Goal: Task Accomplishment & Management: Contribute content

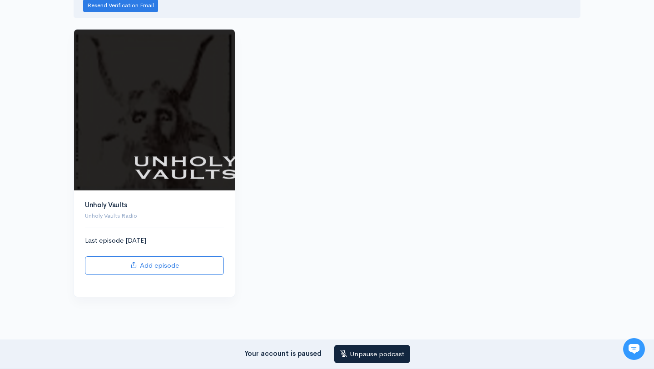
scroll to position [142, 0]
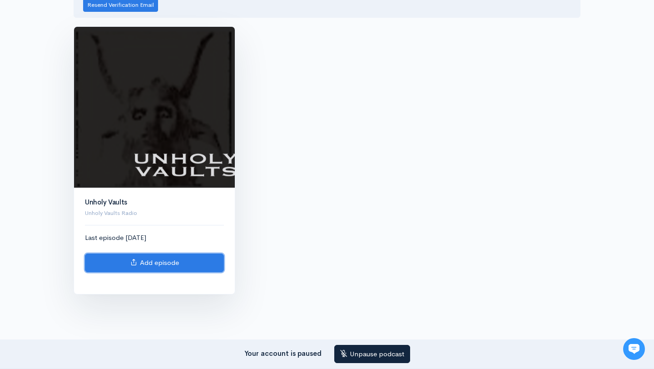
click at [164, 262] on link "Add episode" at bounding box center [154, 263] width 139 height 19
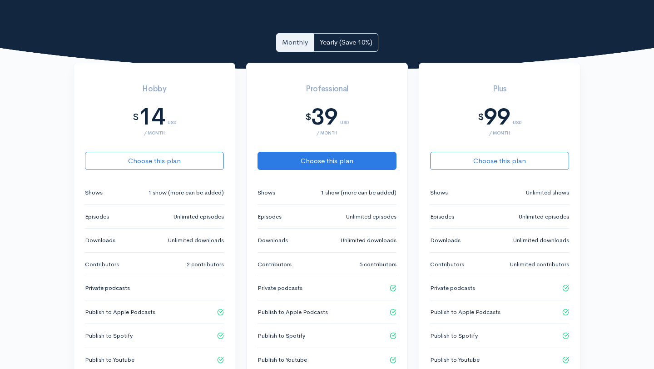
scroll to position [178, 0]
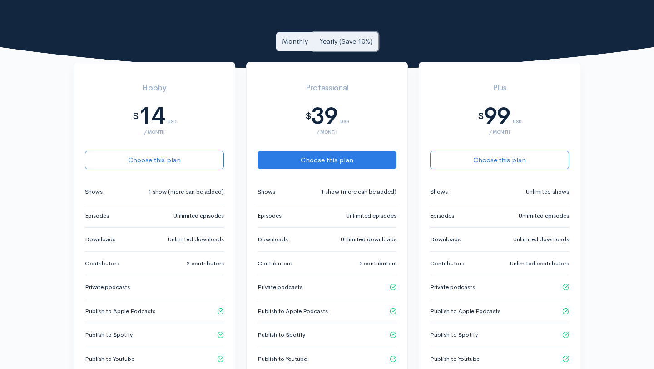
click at [346, 39] on link "Yearly (Save 10%)" at bounding box center [346, 41] width 65 height 19
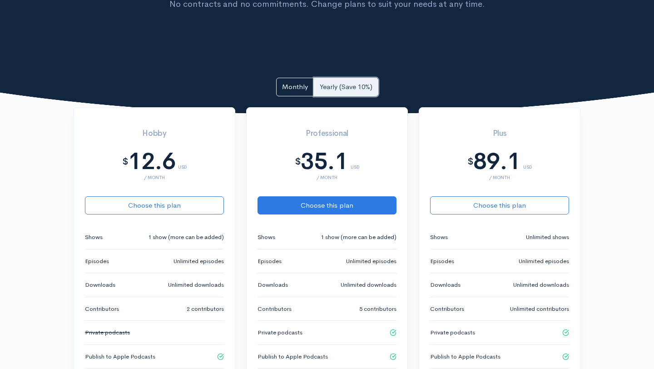
scroll to position [132, 0]
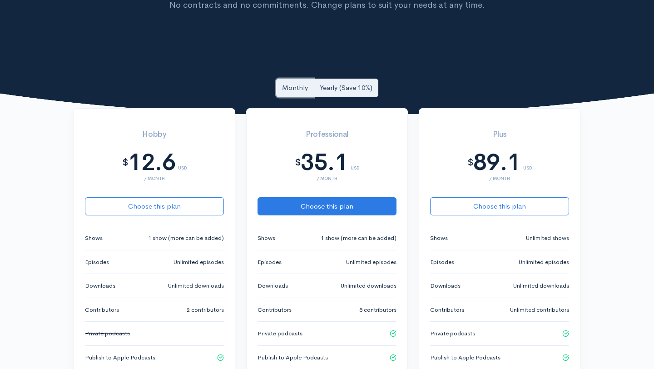
click at [301, 86] on link "Monthly" at bounding box center [295, 88] width 38 height 19
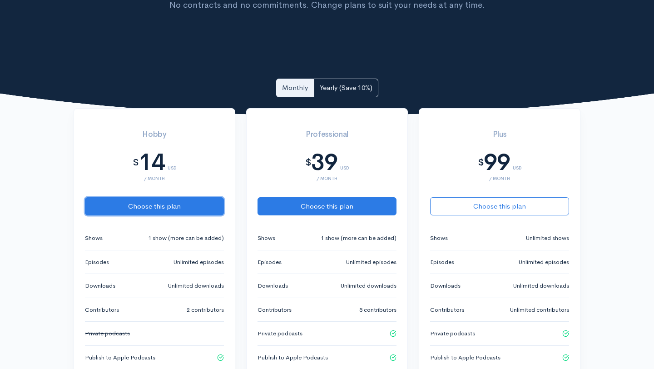
click at [148, 202] on button "Choose this plan" at bounding box center [154, 206] width 139 height 19
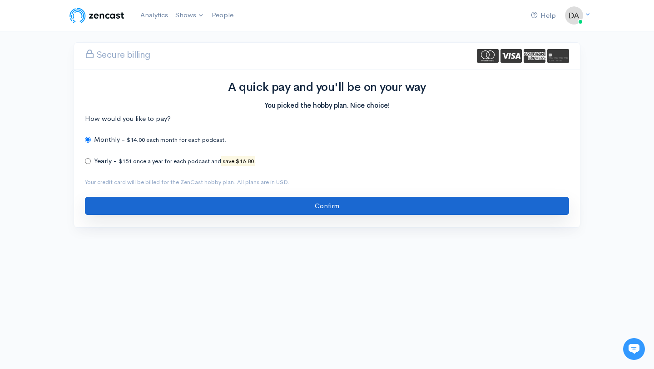
click at [336, 206] on input "Confirm" at bounding box center [327, 206] width 484 height 19
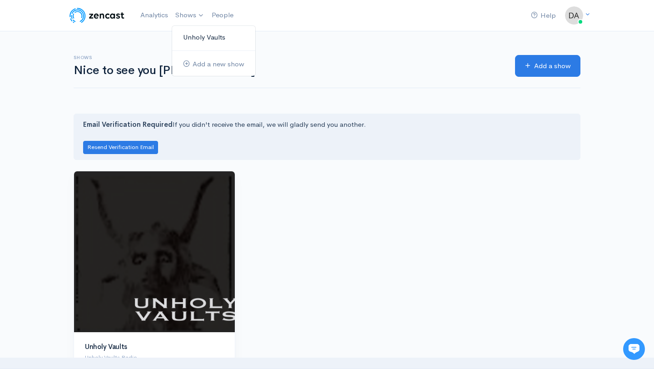
click at [200, 36] on link "Unholy Vaults" at bounding box center [213, 38] width 83 height 16
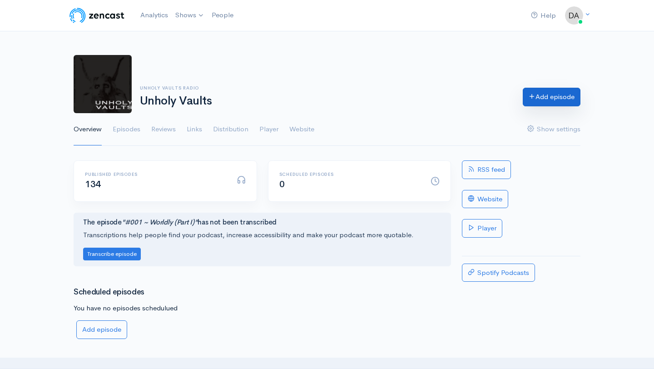
click at [549, 99] on link "Add episode" at bounding box center [552, 97] width 58 height 19
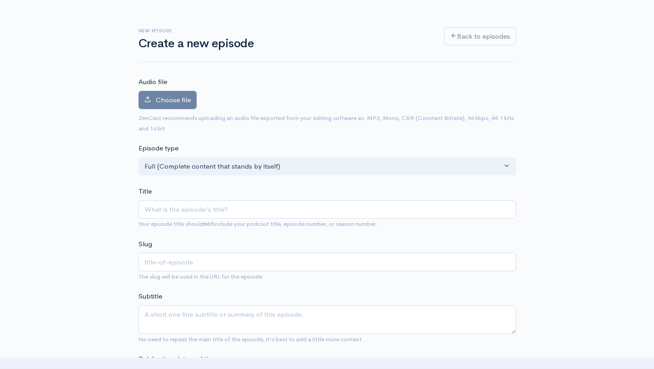
scroll to position [29, 0]
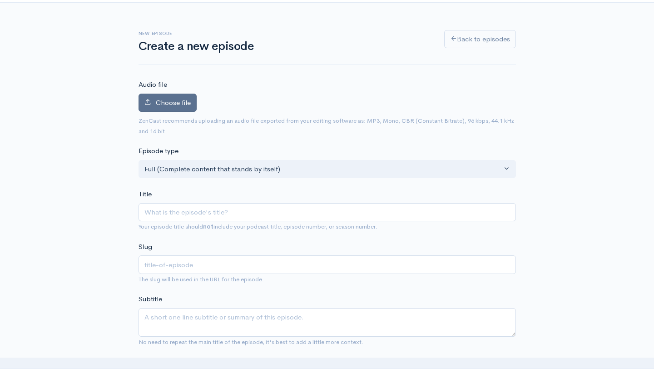
click at [178, 103] on span "Choose file" at bounding box center [173, 102] width 35 height 9
click at [0, 0] on input "Choose file" at bounding box center [0, 0] width 0 height 0
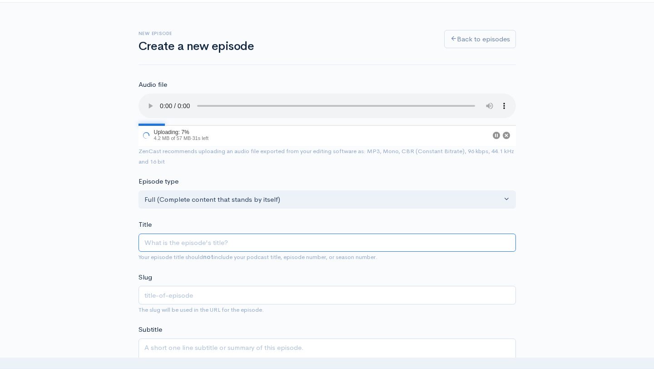
click at [192, 239] on input "Title" at bounding box center [328, 243] width 378 height 19
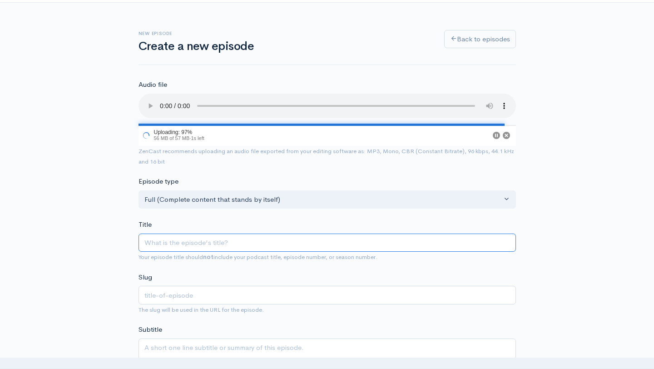
type input "A"
type input "a"
type input "Am"
type input "am"
type input "Amb"
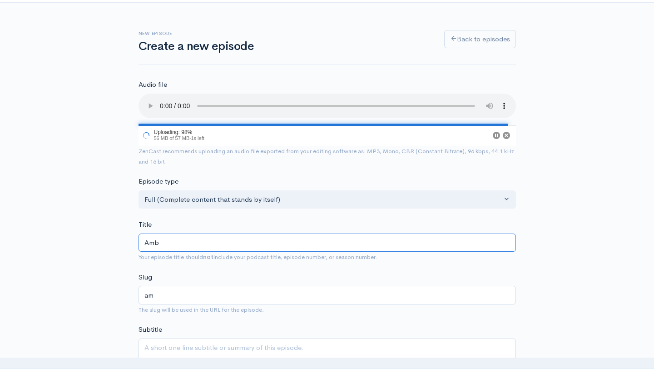
type input "amb"
type input "Ambie"
type input "ambie"
type input "Ambien"
type input "ambien"
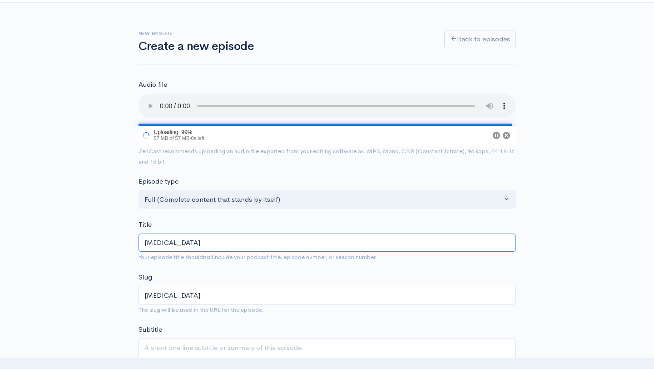
type input "Ambient"
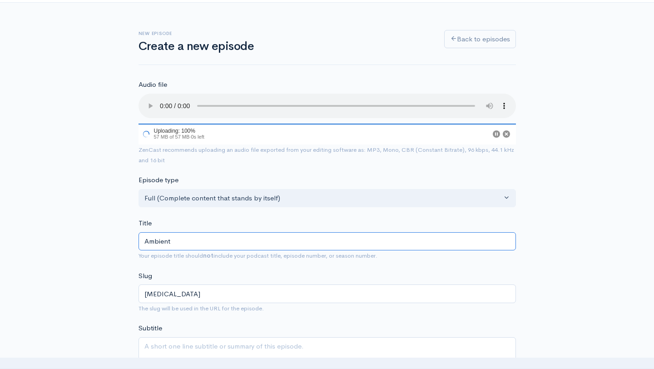
type input "ambient"
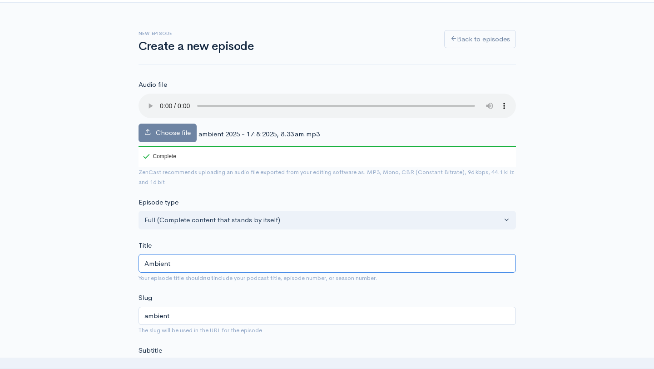
type input "Ambient W"
type input "ambient-w"
type input "Ambient Wo"
type input "ambient-wo"
type input "Ambient Wor"
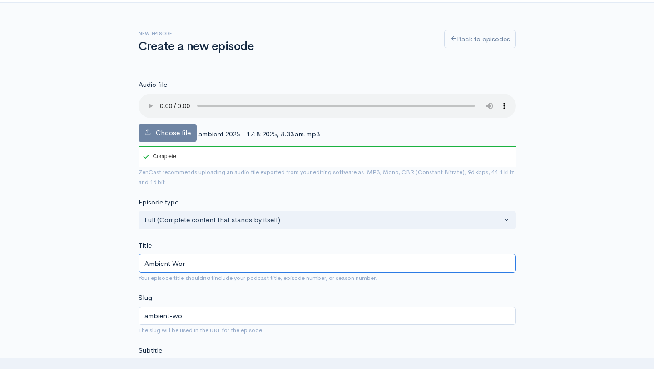
type input "ambient-wor"
type input "Ambient Work"
type input "ambient-work"
type input "Ambient Works"
type input "ambient-works"
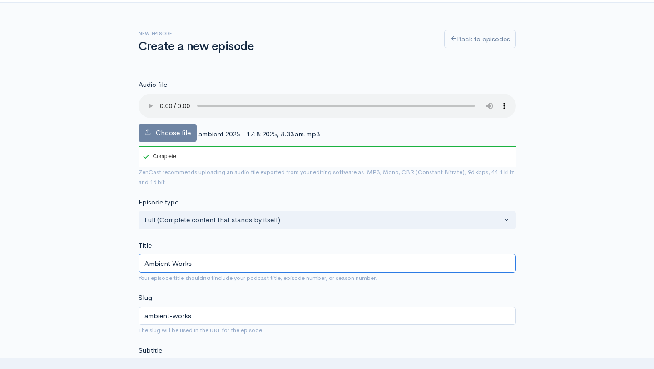
type input "Ambient Works V"
type input "ambient-works-v"
type input "Ambient Works Vo"
type input "ambient-works-vo"
type input "Ambient Works Vol"
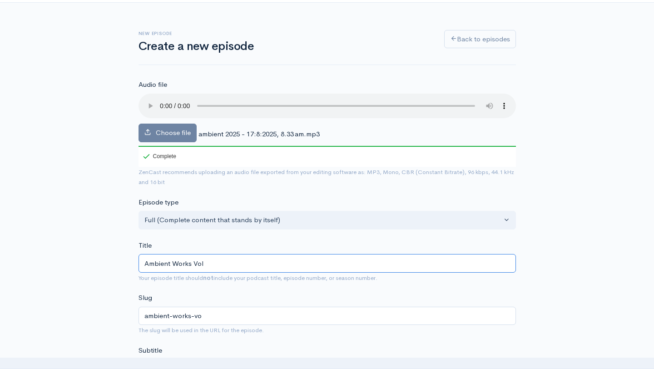
type input "ambient-works-vol"
type input "Ambient Works Vol.2"
type input "ambient-works-vol2"
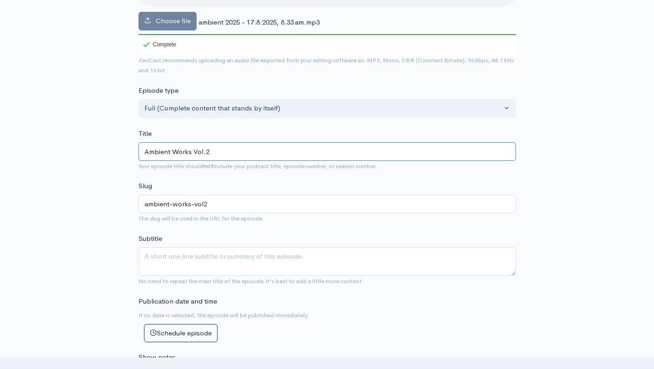
scroll to position [140, 0]
type input "Ambient Works Vol.2"
click at [219, 263] on textarea "Subtitle" at bounding box center [328, 262] width 378 height 29
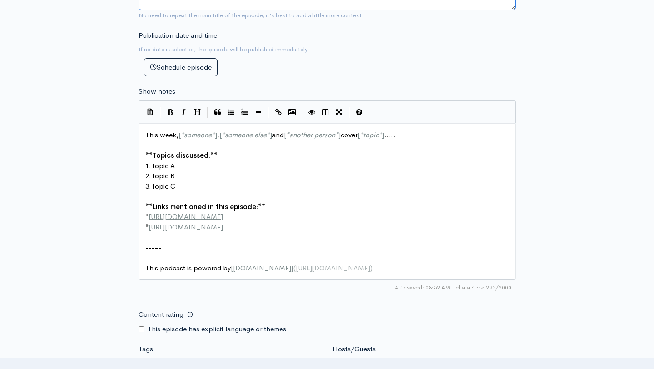
scroll to position [407, 0]
type textarea "Ambient songs for your ears"
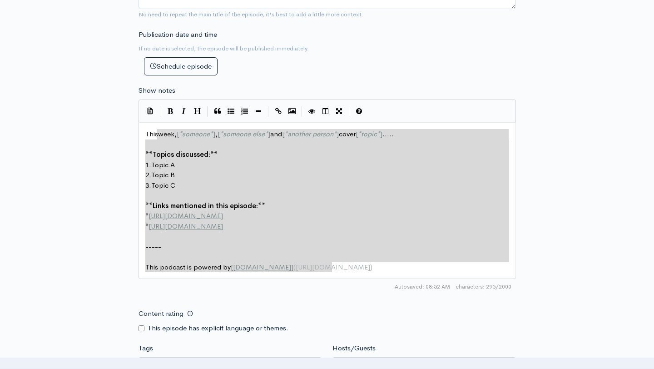
type textarea "This week, [*someone*], [*someone else*] and [*another person*] cover [*topic*]…"
drag, startPoint x: 366, startPoint y: 270, endPoint x: 135, endPoint y: 131, distance: 269.4
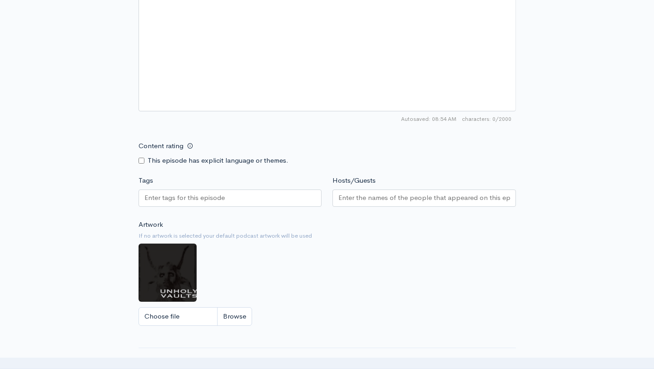
scroll to position [566, 0]
click at [376, 193] on input "Hosts/Guests" at bounding box center [424, 196] width 172 height 10
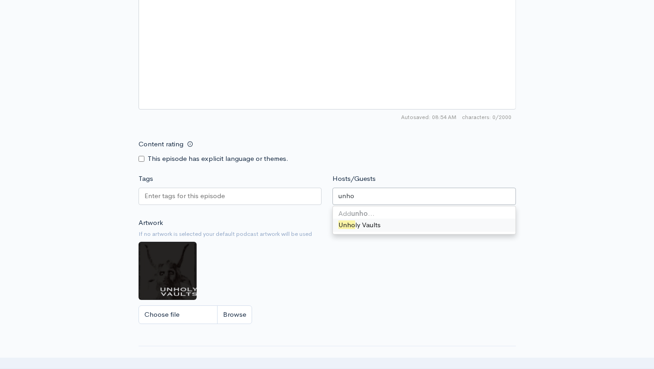
type input "unhol"
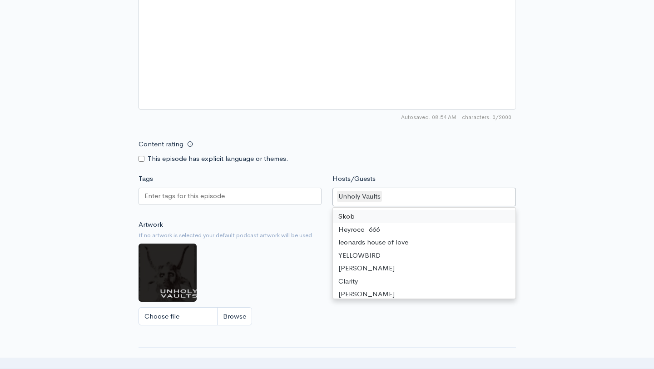
click at [209, 194] on input "Tags" at bounding box center [185, 196] width 82 height 10
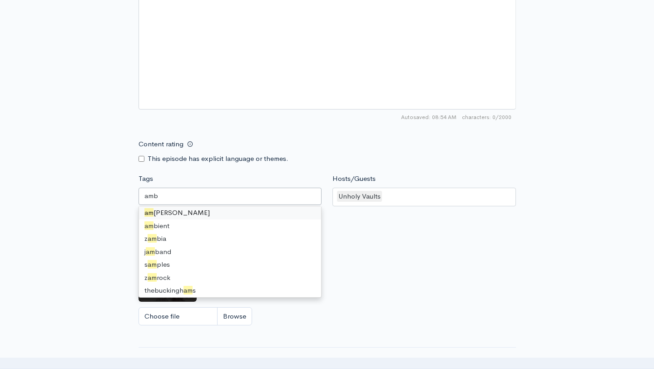
scroll to position [0, 0]
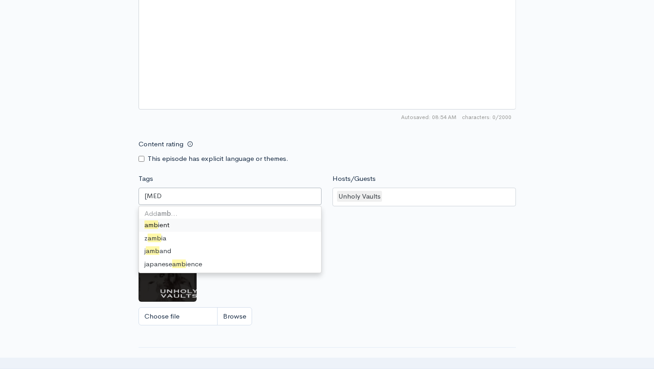
type input "ambient"
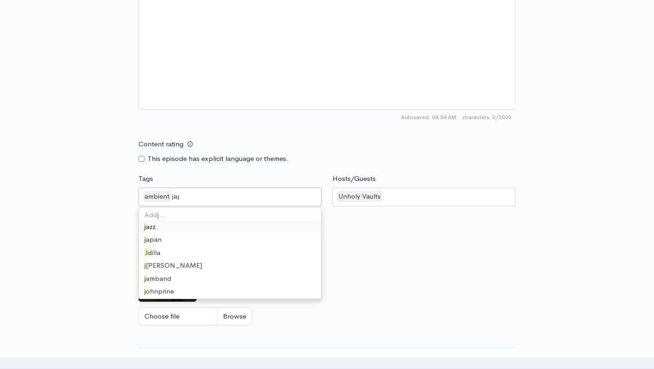
type input "japa"
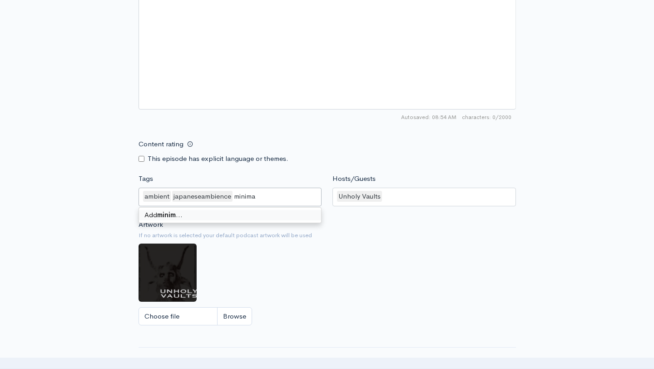
type input "minimal"
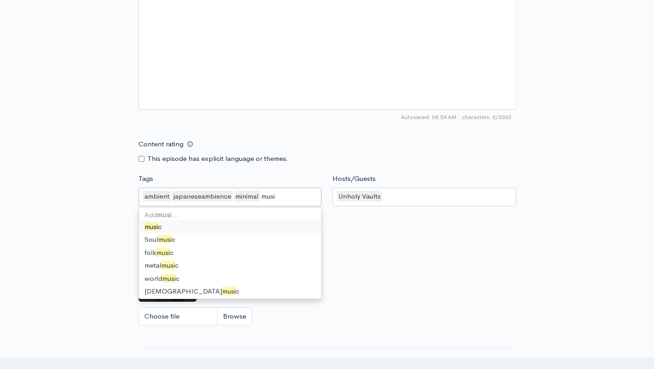
type input "music"
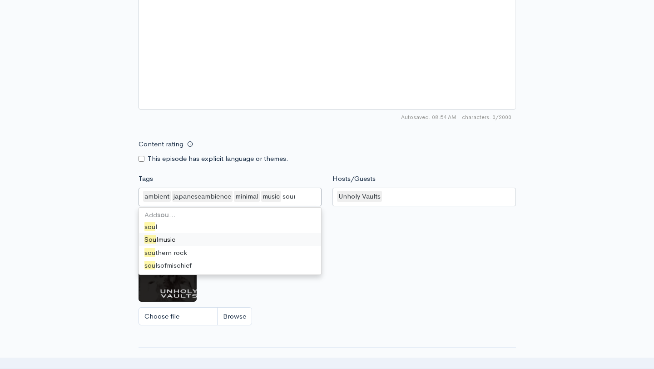
type input "sounds"
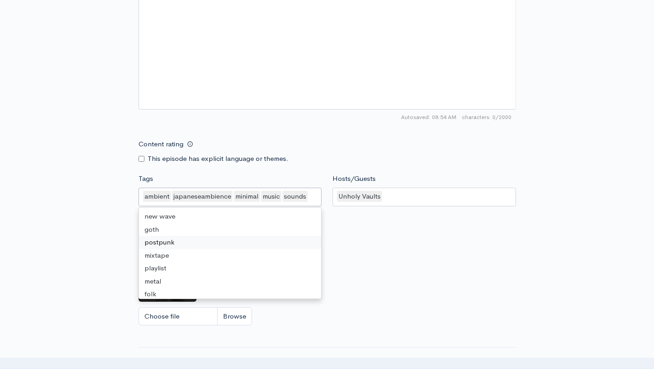
click at [397, 250] on div "Artwork If no artwork is selected your default podcast artwork will be used Cho…" at bounding box center [328, 275] width 378 height 112
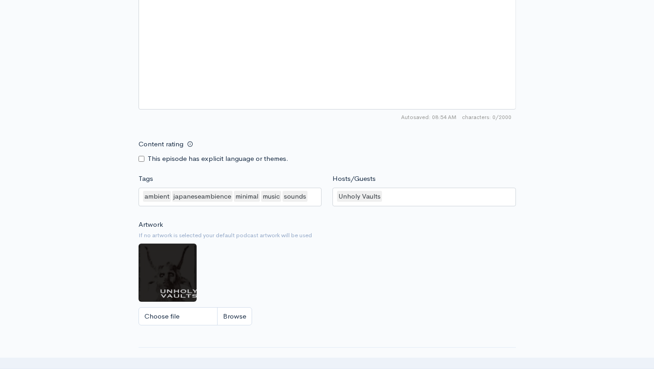
click at [314, 195] on div "ambient japaneseambience minimal music sounds" at bounding box center [231, 197] width 184 height 19
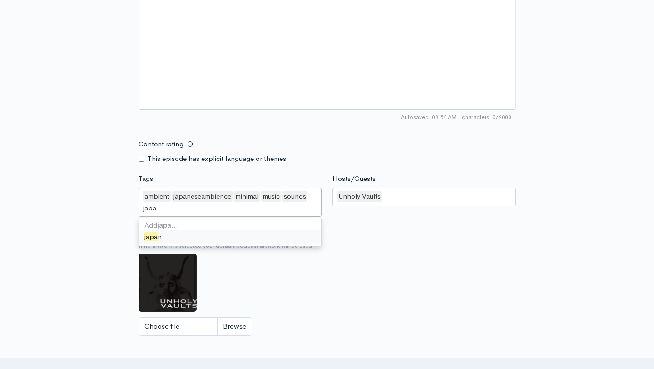
type input "japan"
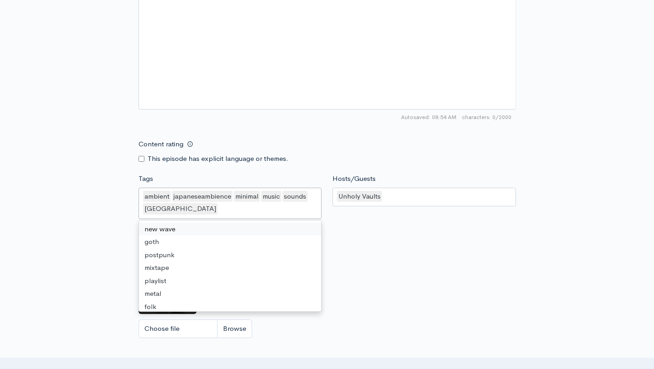
click at [444, 244] on small "If no artwork is selected your default podcast artwork will be used" at bounding box center [328, 248] width 378 height 9
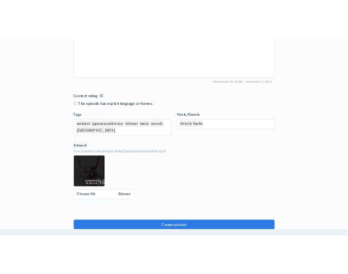
scroll to position [604, 0]
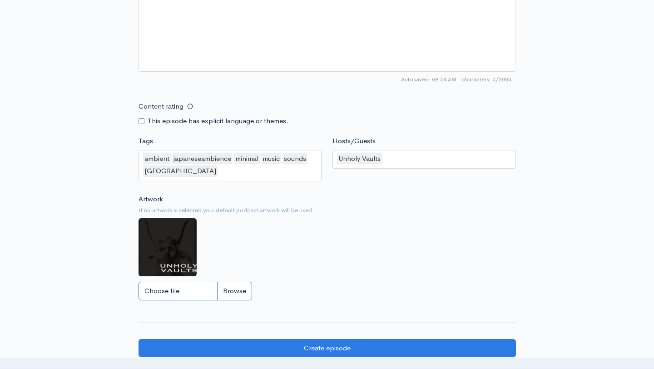
click at [175, 291] on input "Choose file" at bounding box center [196, 291] width 114 height 19
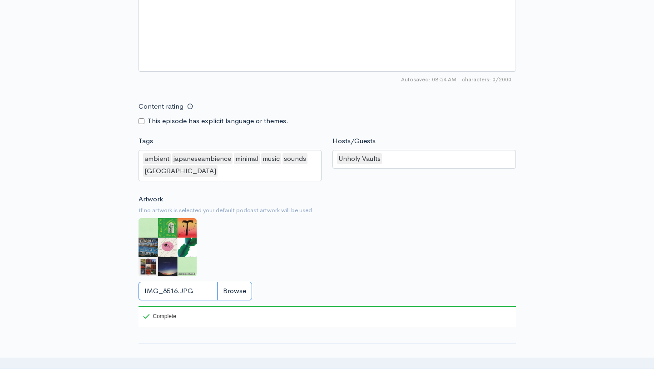
click at [234, 288] on input "IMG_8516.JPG" at bounding box center [196, 291] width 114 height 19
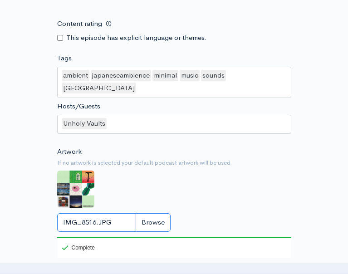
scroll to position [706, 0]
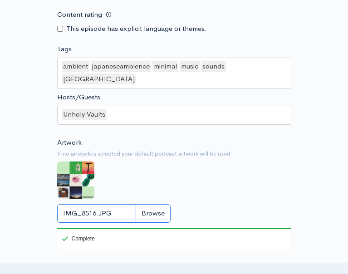
click at [150, 204] on input "IMG_8516.JPG" at bounding box center [114, 213] width 114 height 19
type input "C:\fakepath\phonto.JPG"
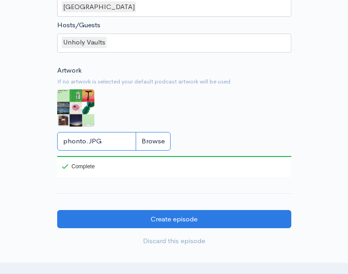
scroll to position [871, 0]
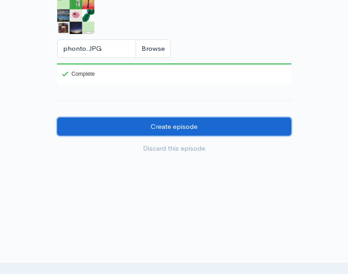
click at [212, 118] on input "Create episode" at bounding box center [174, 127] width 234 height 19
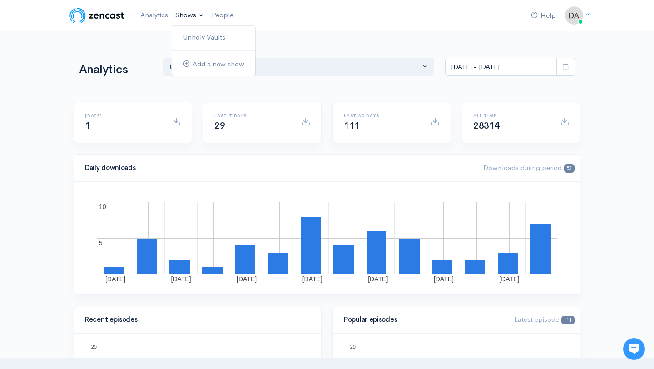
click at [202, 14] on link "Shows" at bounding box center [190, 15] width 36 height 20
click at [199, 35] on link "Unholy Vaults" at bounding box center [213, 38] width 83 height 16
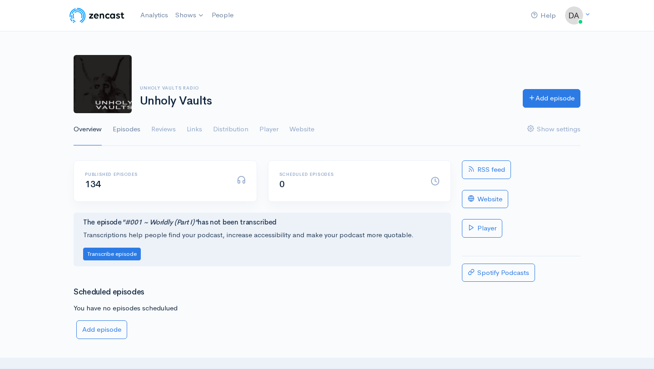
click at [123, 127] on link "Episodes" at bounding box center [127, 129] width 28 height 33
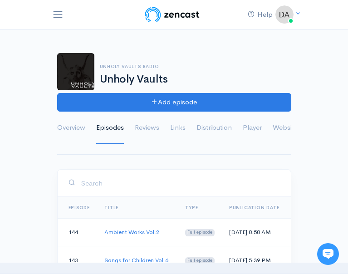
click at [210, 53] on div "Unholy Vaults Radio Unholy Vaults Add episode Overview Episodes Reviews Links D…" at bounding box center [174, 98] width 234 height 113
click at [54, 13] on span "Toggle navigation" at bounding box center [58, 15] width 12 height 12
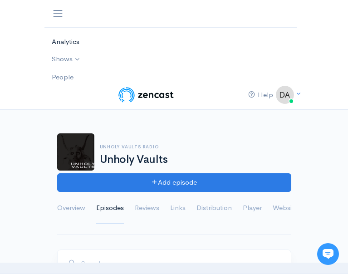
click at [70, 41] on link "Analytics" at bounding box center [167, 42] width 245 height 18
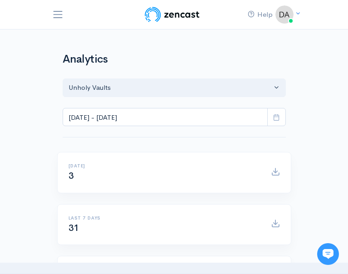
click at [59, 14] on span "Toggle navigation" at bounding box center [58, 15] width 12 height 12
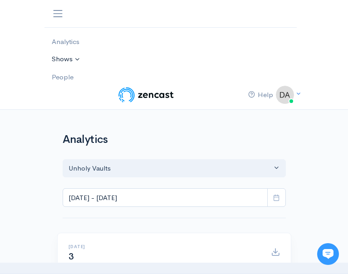
click at [69, 59] on link "Shows" at bounding box center [167, 59] width 245 height 18
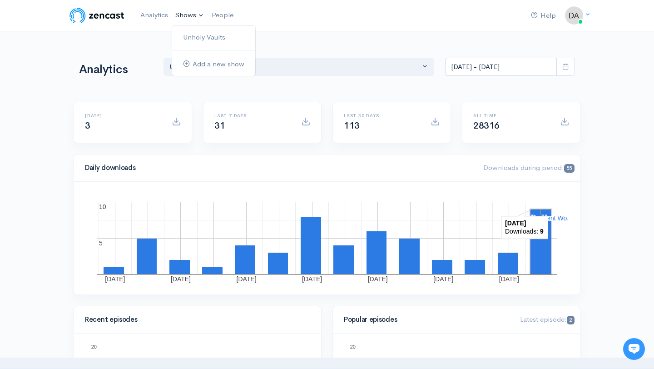
click at [348, 243] on rect "A chart." at bounding box center [541, 241] width 20 height 65
click at [199, 37] on link "Unholy Vaults" at bounding box center [213, 38] width 83 height 16
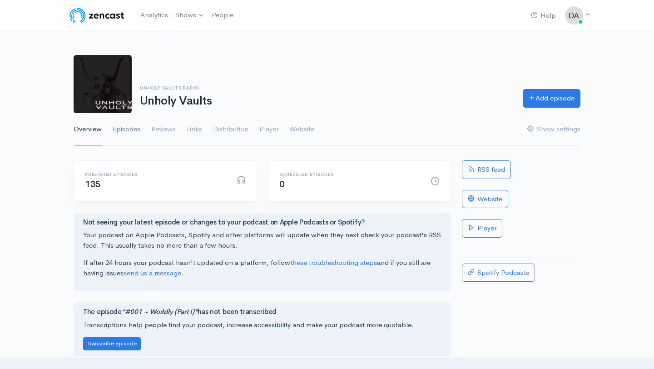
click at [132, 125] on link "Episodes" at bounding box center [127, 129] width 28 height 33
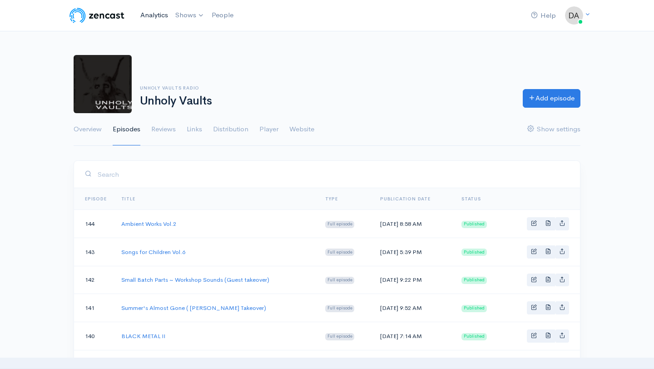
click at [164, 10] on link "Analytics" at bounding box center [154, 15] width 35 height 20
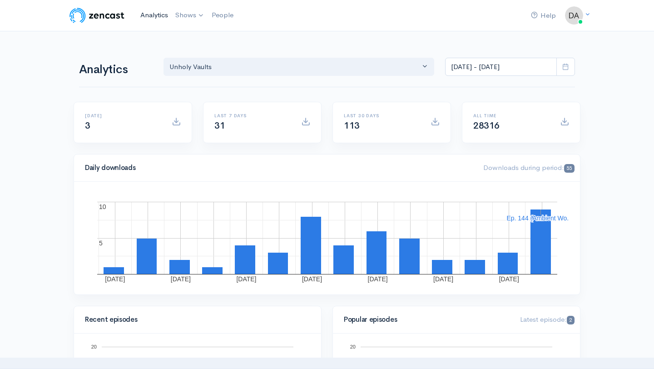
click at [160, 14] on link "Analytics" at bounding box center [154, 15] width 35 height 20
click at [200, 38] on link "Unholy Vaults" at bounding box center [213, 38] width 83 height 16
